Goal: Task Accomplishment & Management: Manage account settings

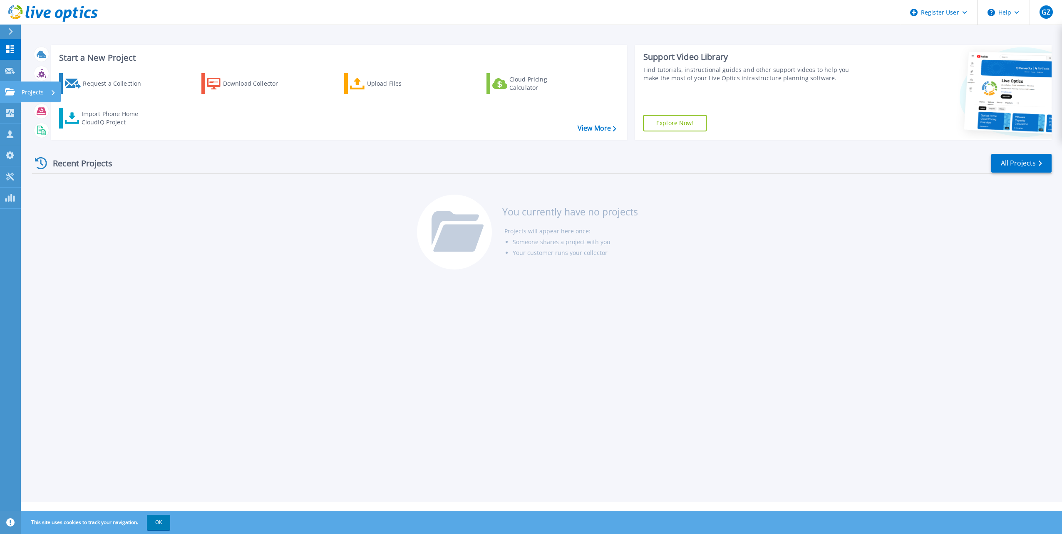
click at [14, 89] on icon at bounding box center [10, 91] width 10 height 7
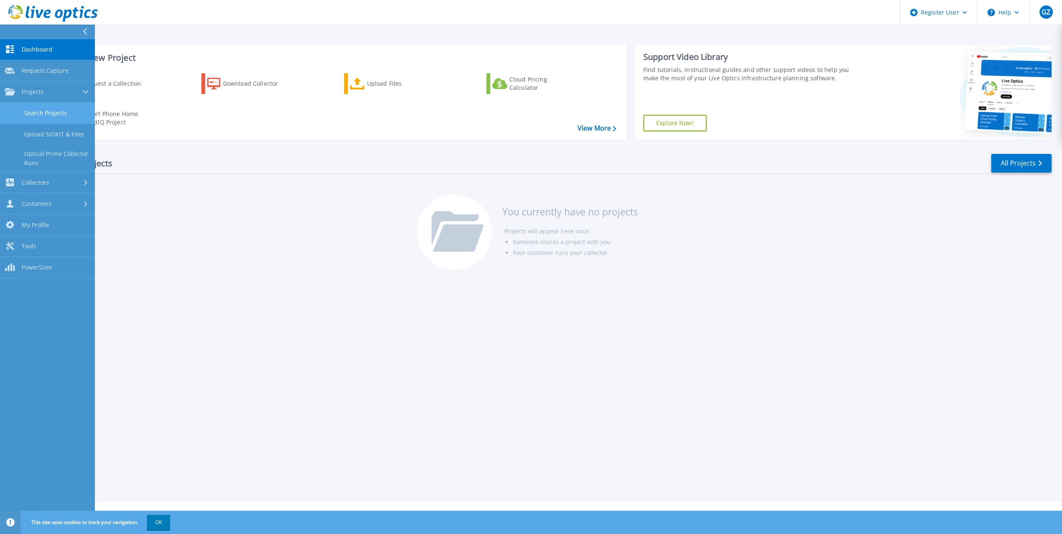
click at [50, 111] on link "Search Projects" at bounding box center [47, 113] width 95 height 21
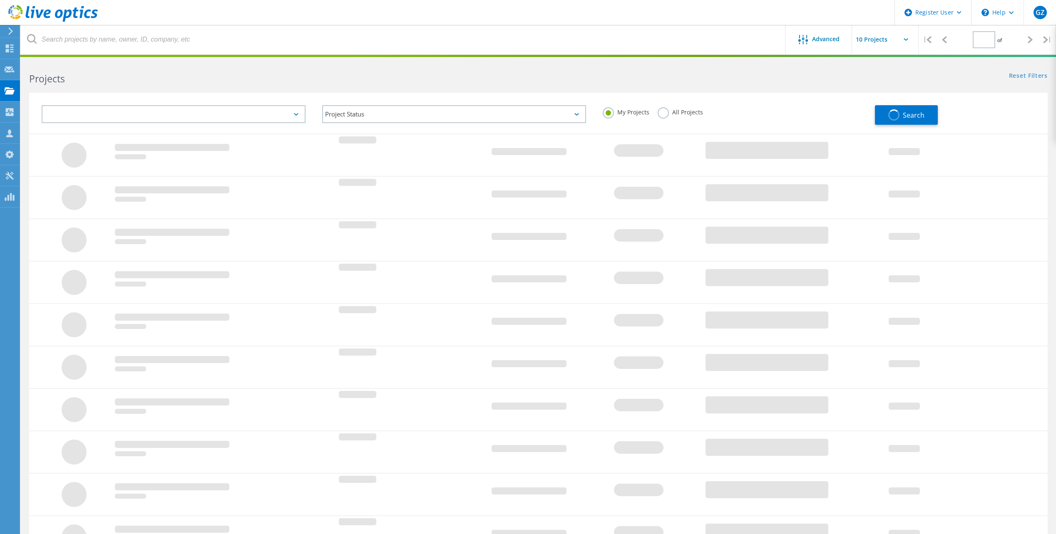
type input "1"
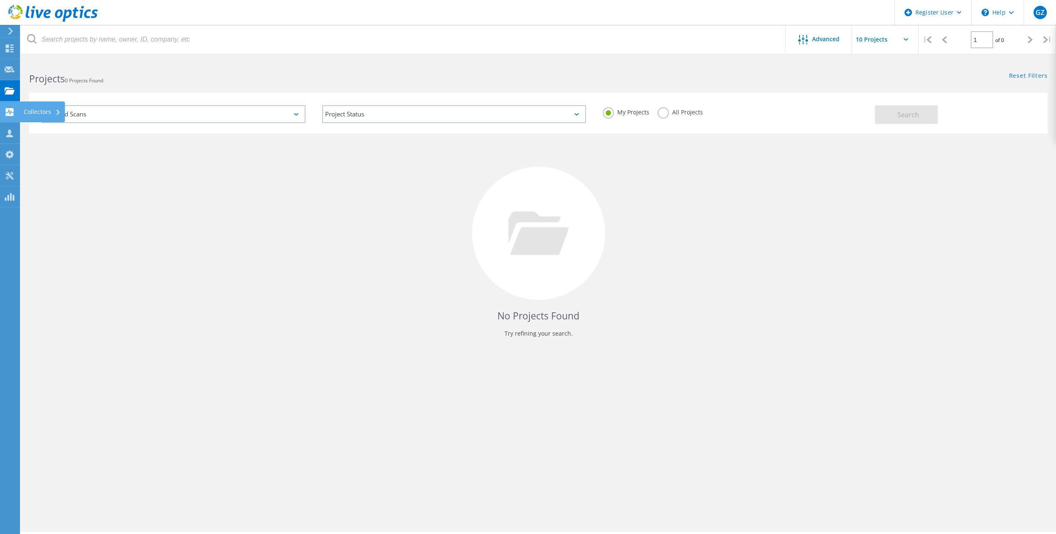
click at [12, 111] on use at bounding box center [10, 112] width 8 height 8
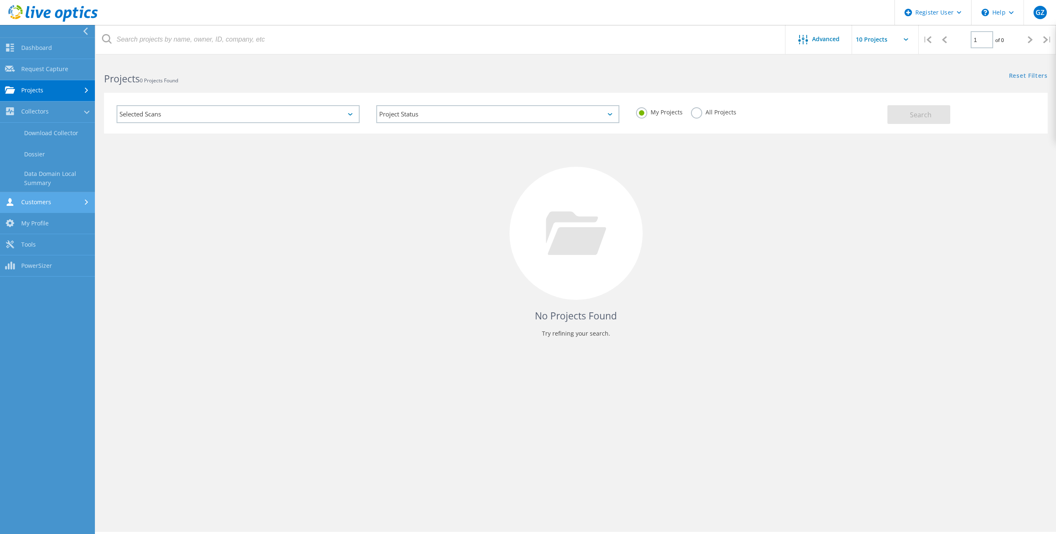
click at [55, 204] on link "Customers" at bounding box center [47, 202] width 95 height 21
click at [58, 213] on link "Search & Manage Users" at bounding box center [47, 226] width 95 height 27
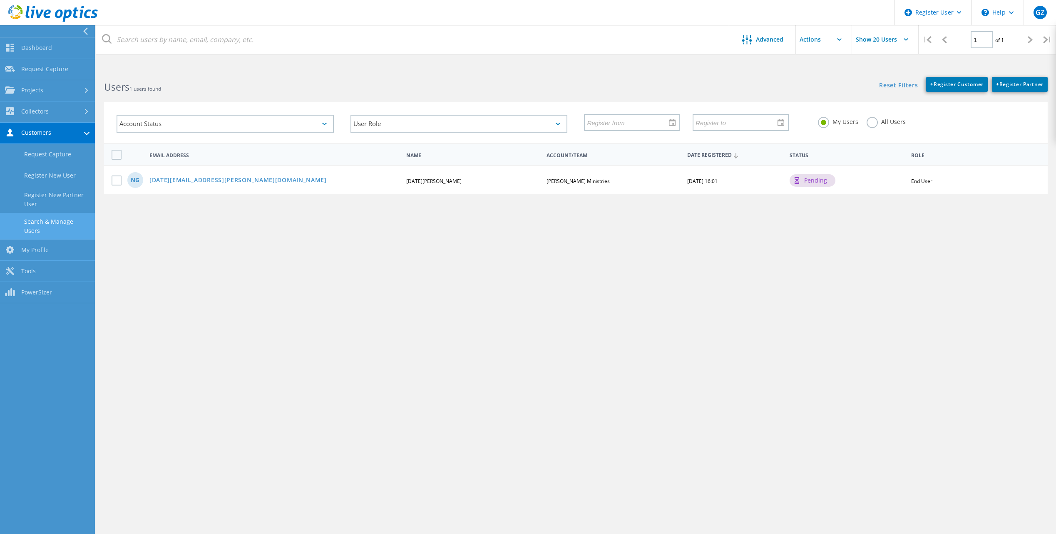
click at [812, 179] on div "pending" at bounding box center [813, 180] width 46 height 12
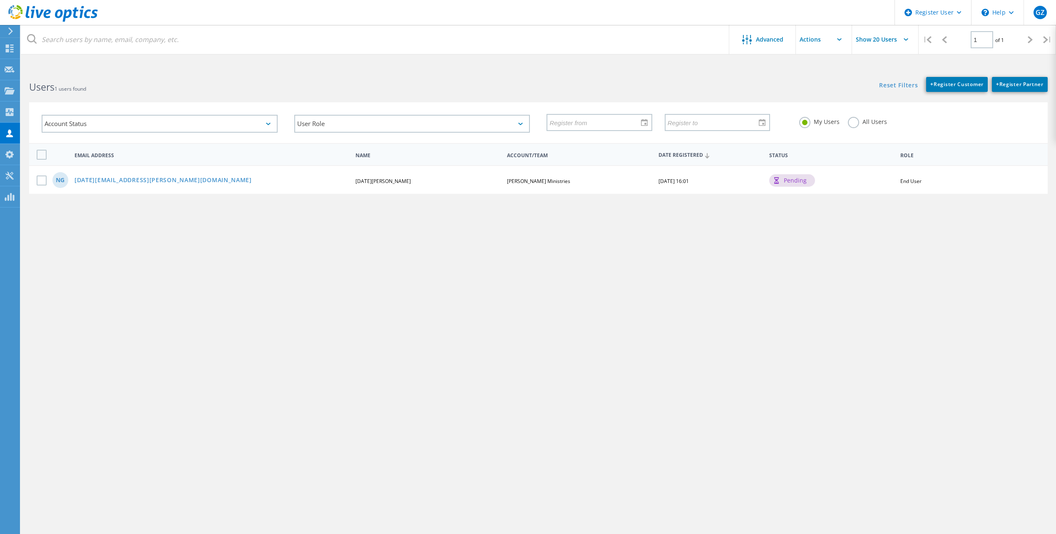
click at [478, 329] on div "Advanced Show 20 Users | 1 of 1 | Email Address First Name Last Name Account/Te…" at bounding box center [538, 305] width 1035 height 472
